Goal: Information Seeking & Learning: Learn about a topic

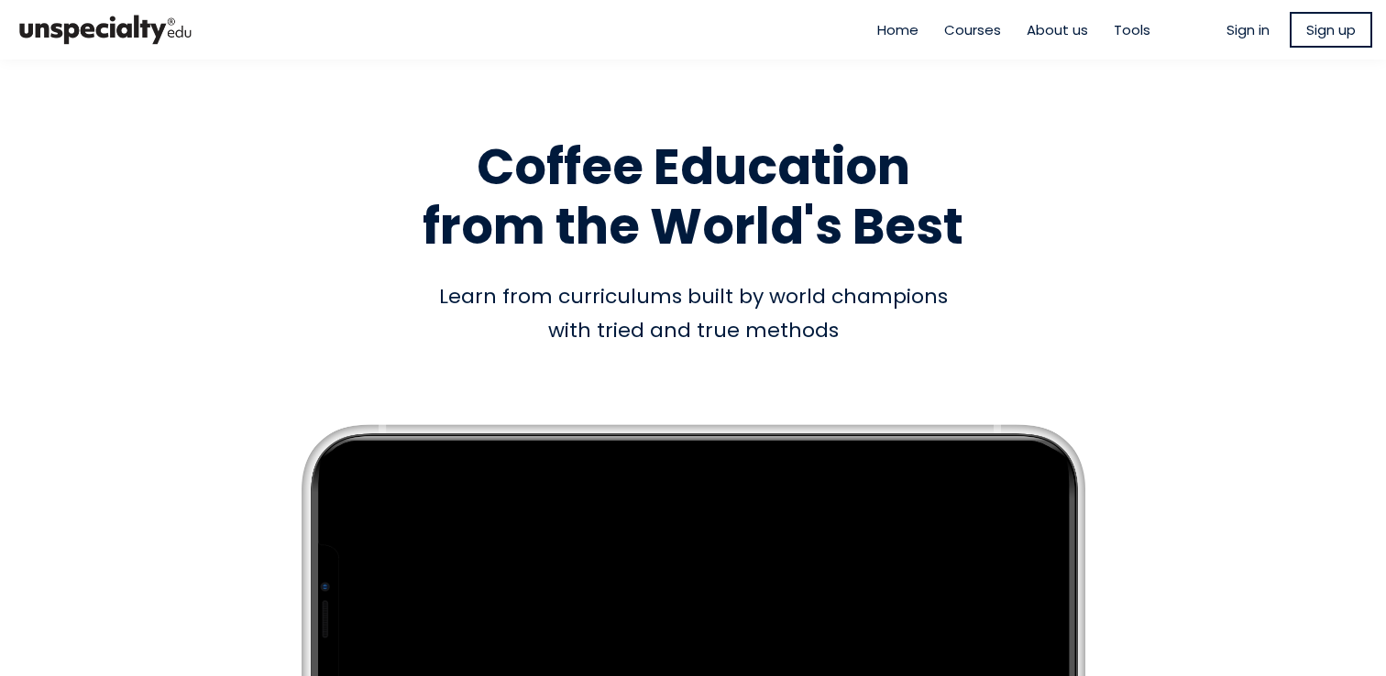
click at [1230, 28] on span "Sign in" at bounding box center [1247, 29] width 43 height 21
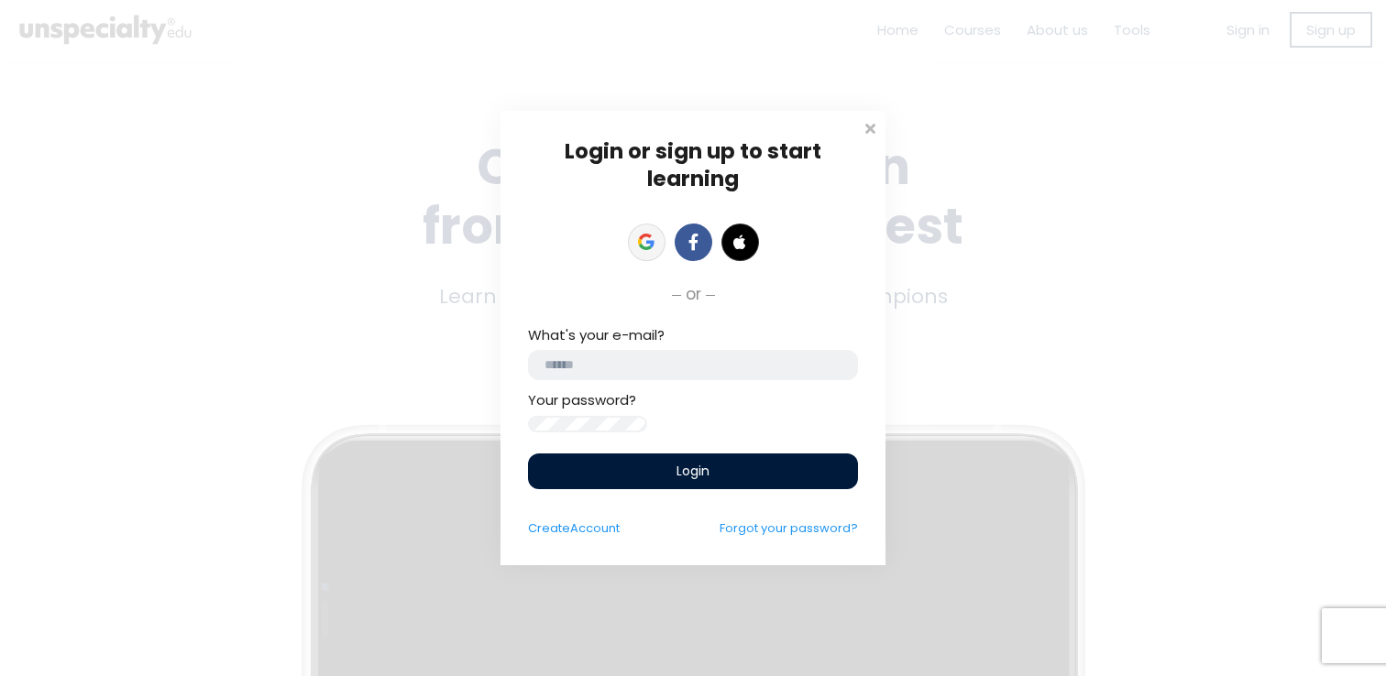
click at [634, 224] on link at bounding box center [647, 243] width 38 height 38
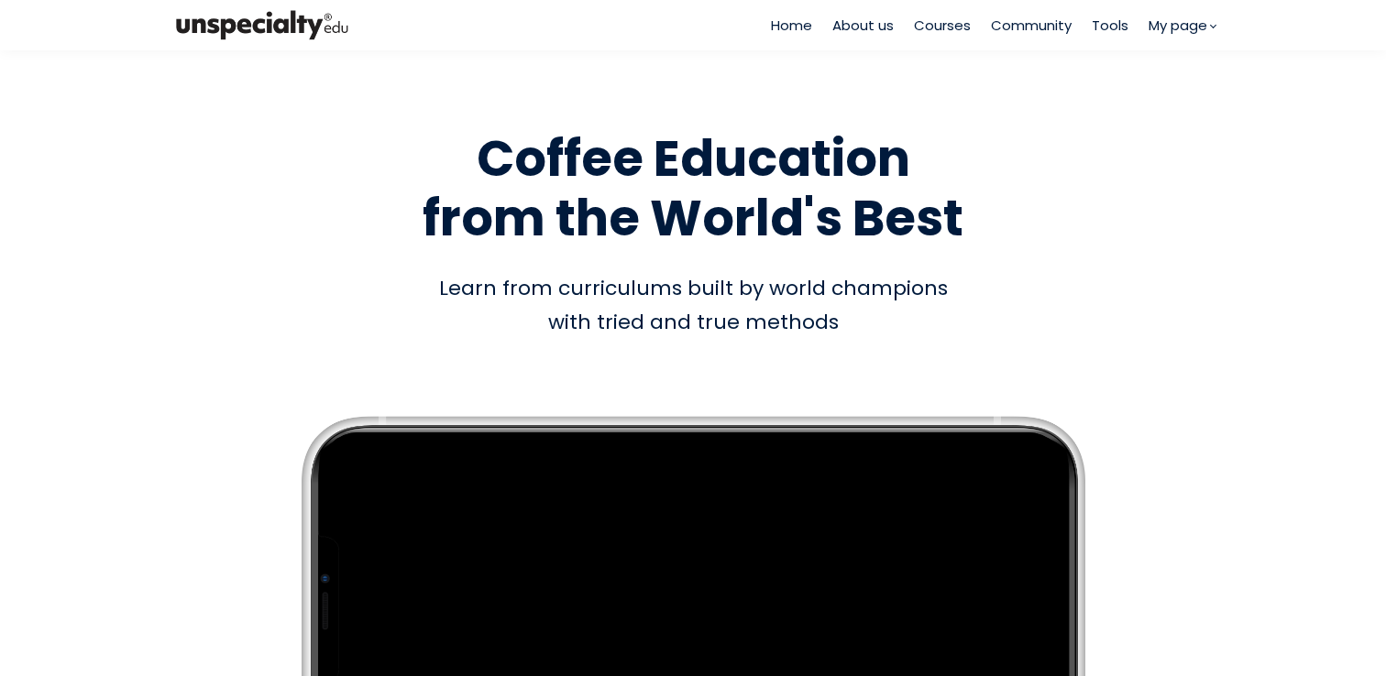
click at [922, 14] on div "Home About us Courses Community Tools My page" at bounding box center [993, 25] width 445 height 50
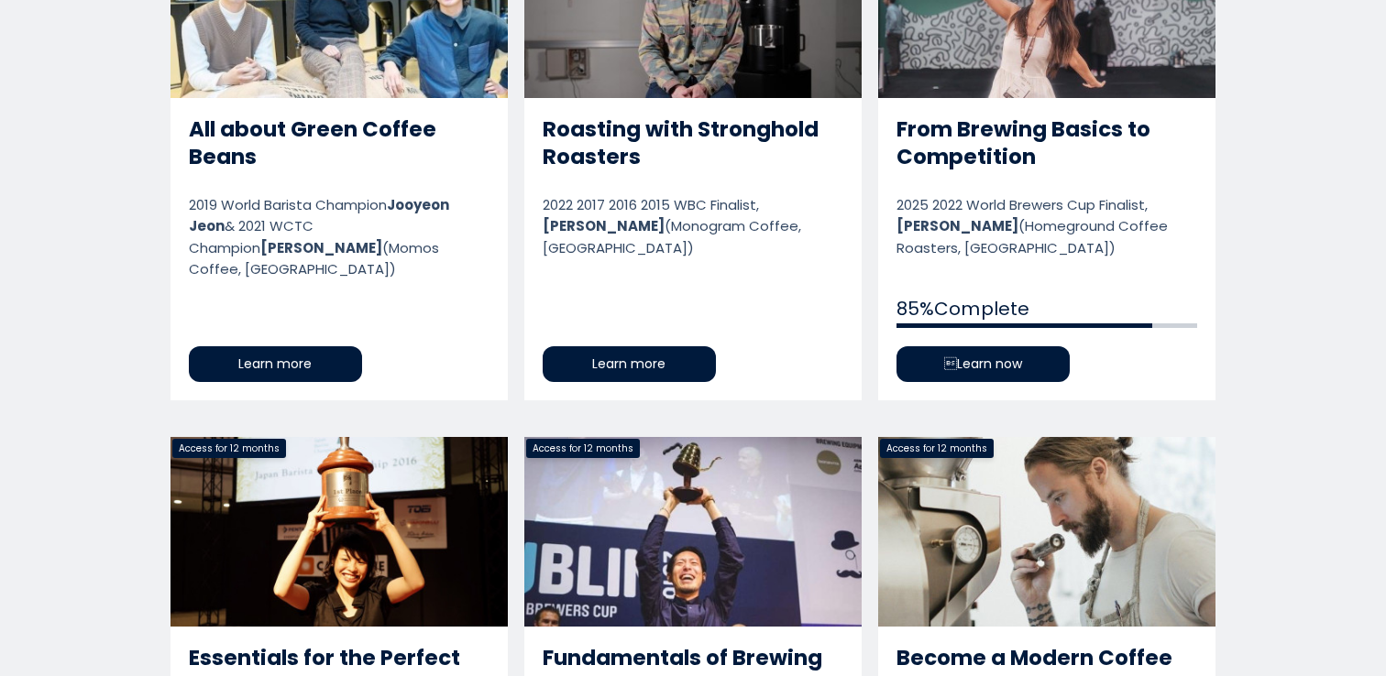
scroll to position [1094, 0]
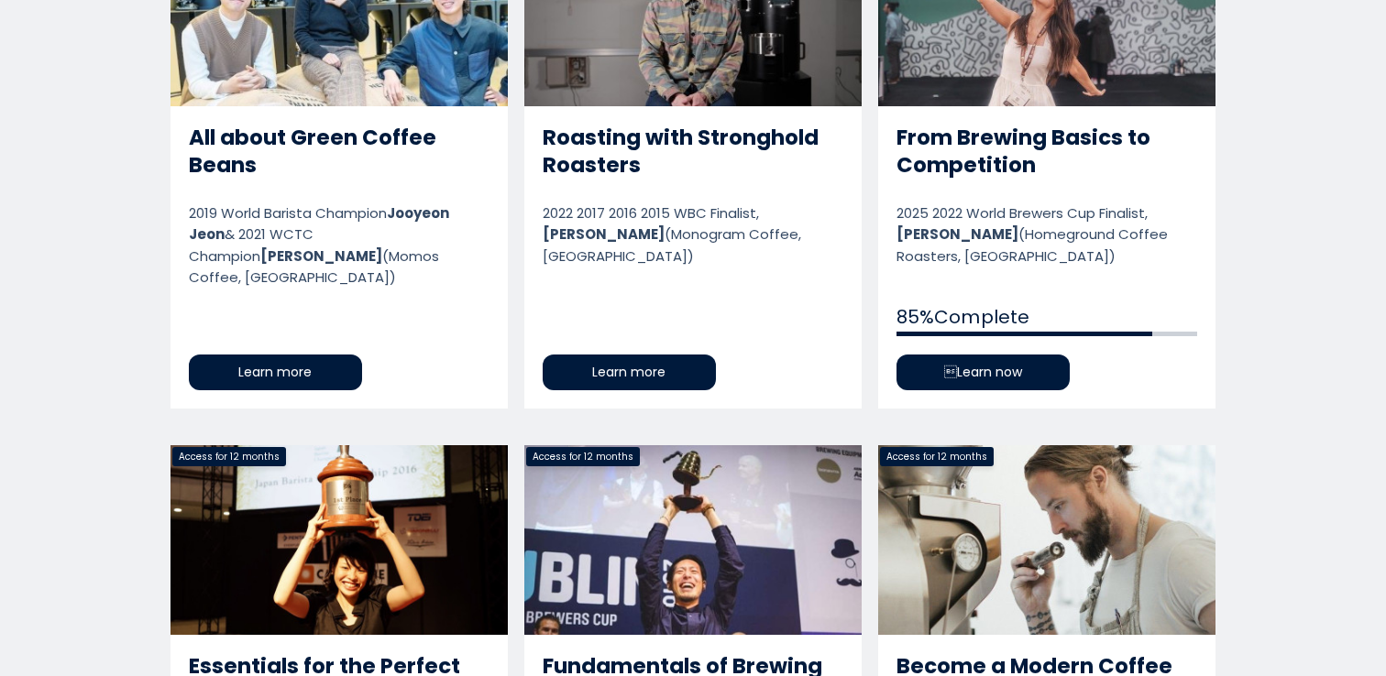
click at [973, 235] on link "From Brewing Basics to Competition" at bounding box center [1046, 162] width 337 height 491
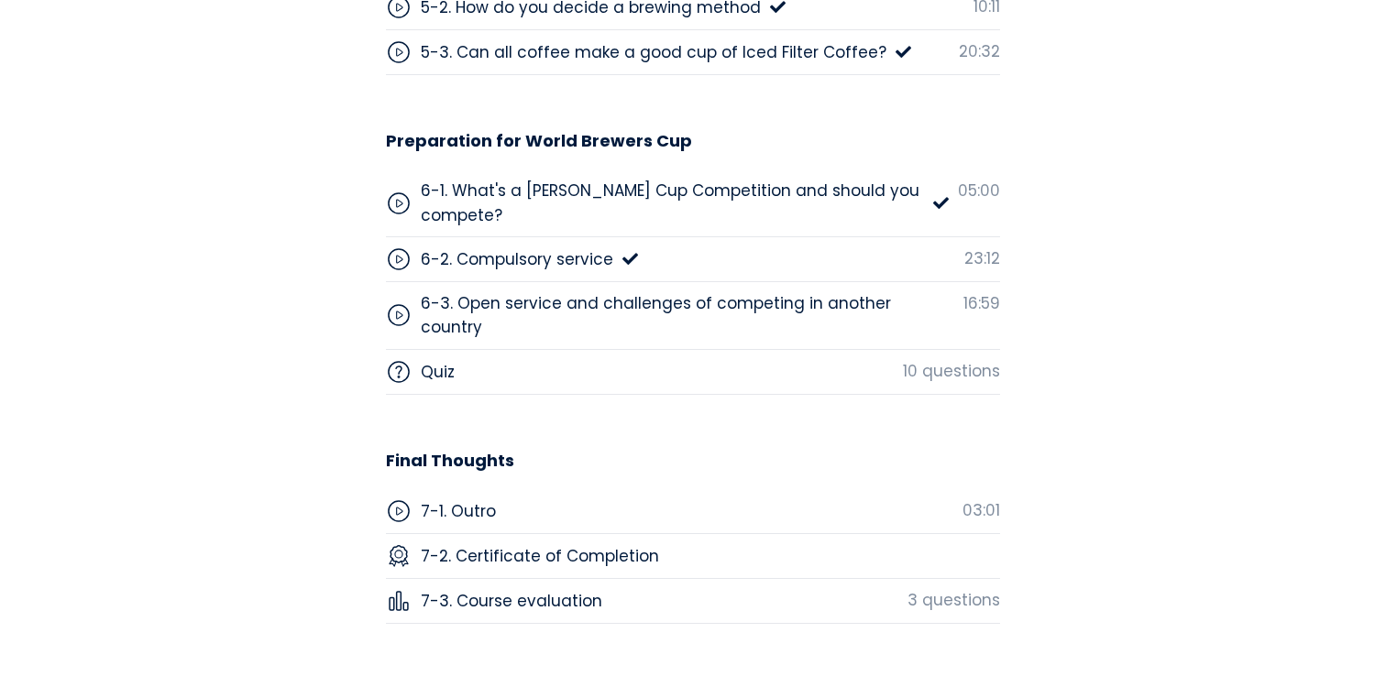
scroll to position [6377, 0]
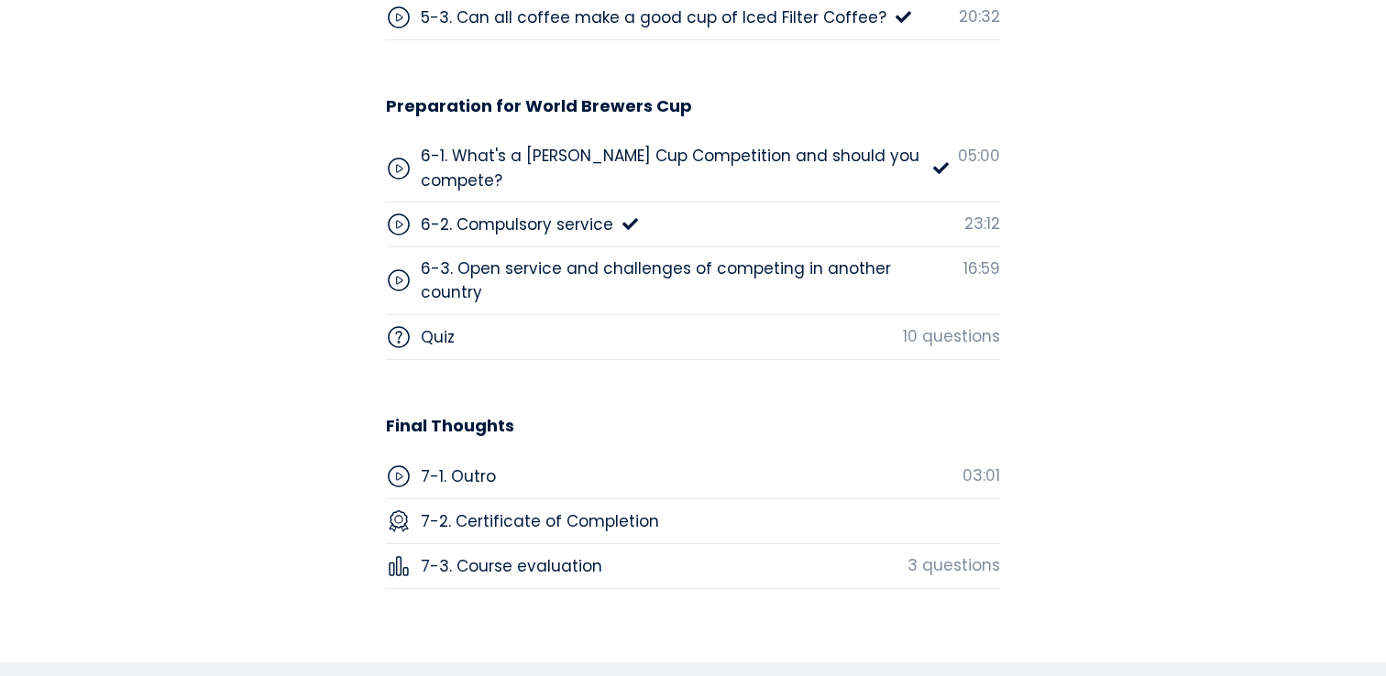
click at [786, 269] on div "6-3. Open service and challenges of competing in another country" at bounding box center [687, 281] width 533 height 49
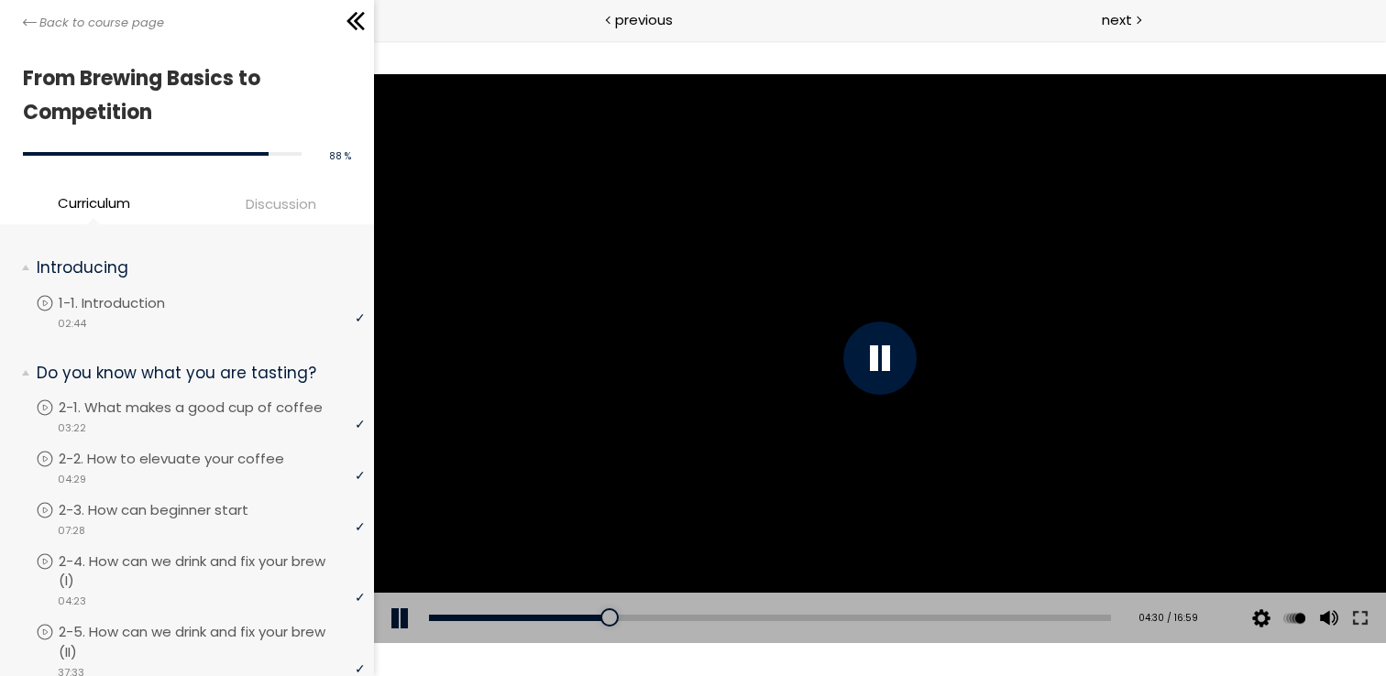
click at [834, 360] on div at bounding box center [880, 358] width 1012 height 569
click at [738, 333] on div at bounding box center [880, 358] width 1012 height 569
